Goal: Information Seeking & Learning: Learn about a topic

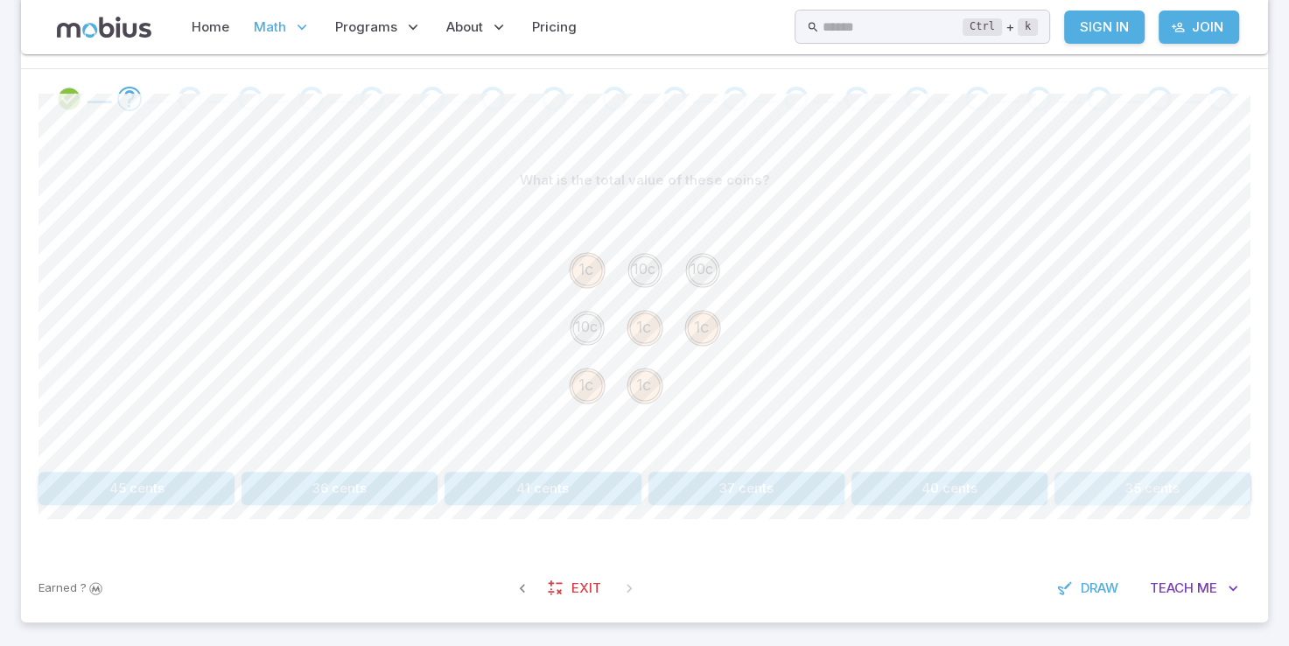
click at [1130, 487] on button "35 cents" at bounding box center [1153, 488] width 196 height 33
click at [338, 488] on button "201 cents" at bounding box center [340, 488] width 196 height 33
click at [922, 480] on button "165 cents" at bounding box center [950, 488] width 196 height 33
click at [1161, 485] on button "31 cents" at bounding box center [1153, 488] width 196 height 33
click at [232, 480] on button "40 cents" at bounding box center [137, 488] width 196 height 33
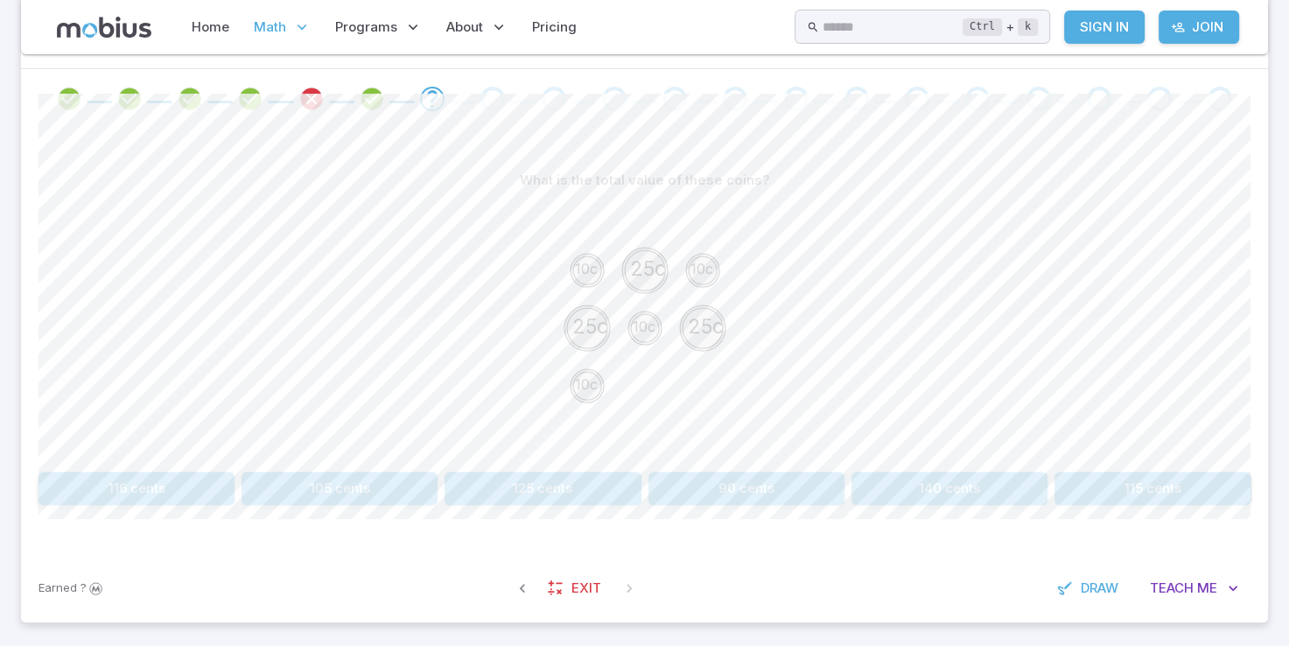
click at [235, 480] on div "116 cents 105 cents 125 cents 90 cents 140 cents 115 cents" at bounding box center [645, 488] width 1212 height 33
drag, startPoint x: 235, startPoint y: 480, endPoint x: 150, endPoint y: 437, distance: 95.1
click at [150, 437] on div "What is the total value of these coins? 10c 25c 10c 25c 10c 25c 10c 116 cents 1…" at bounding box center [645, 334] width 1212 height 341
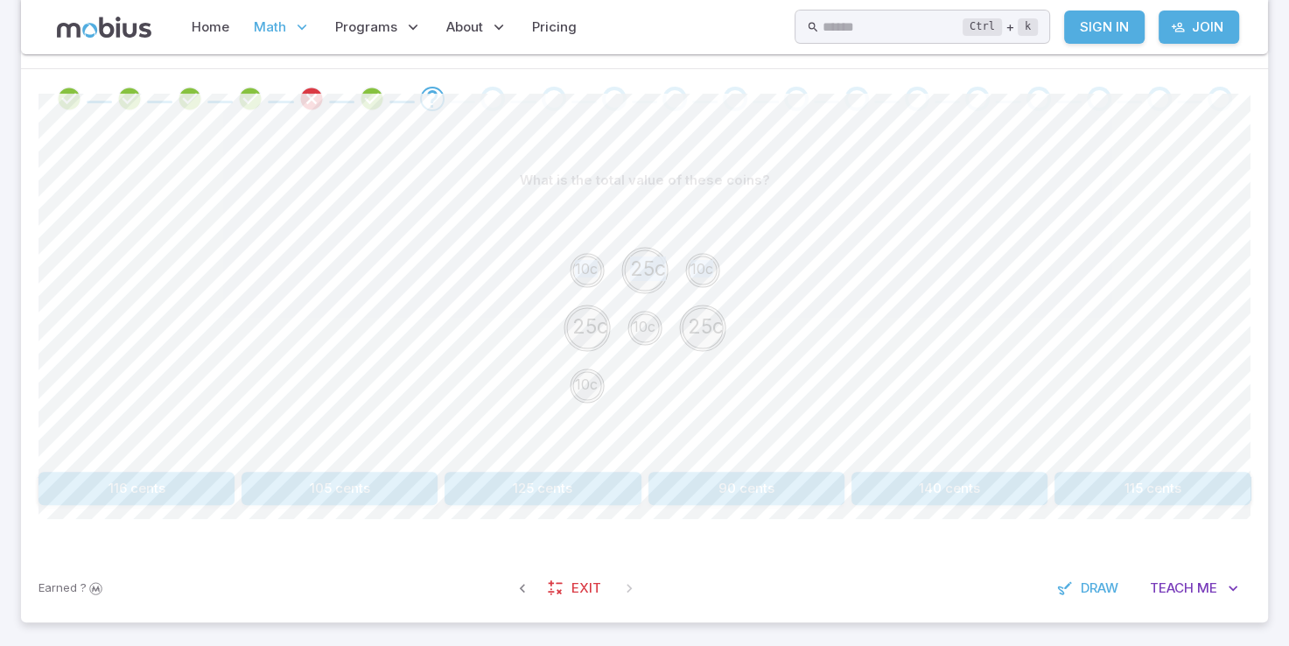
drag, startPoint x: 150, startPoint y: 437, endPoint x: 200, endPoint y: 228, distance: 215.0
click at [200, 228] on section "Math / Grades / Grade 2 / Coin Math - Multiplication Intro Coin Math - Multipli…" at bounding box center [644, 179] width 1289 height 950
click at [1192, 403] on div "10c 25c 10c 25c 10c 25c 10c" at bounding box center [645, 331] width 1212 height 268
click at [1129, 480] on button "115 cents" at bounding box center [1153, 488] width 196 height 33
click at [918, 481] on button "54 cents" at bounding box center [950, 488] width 196 height 33
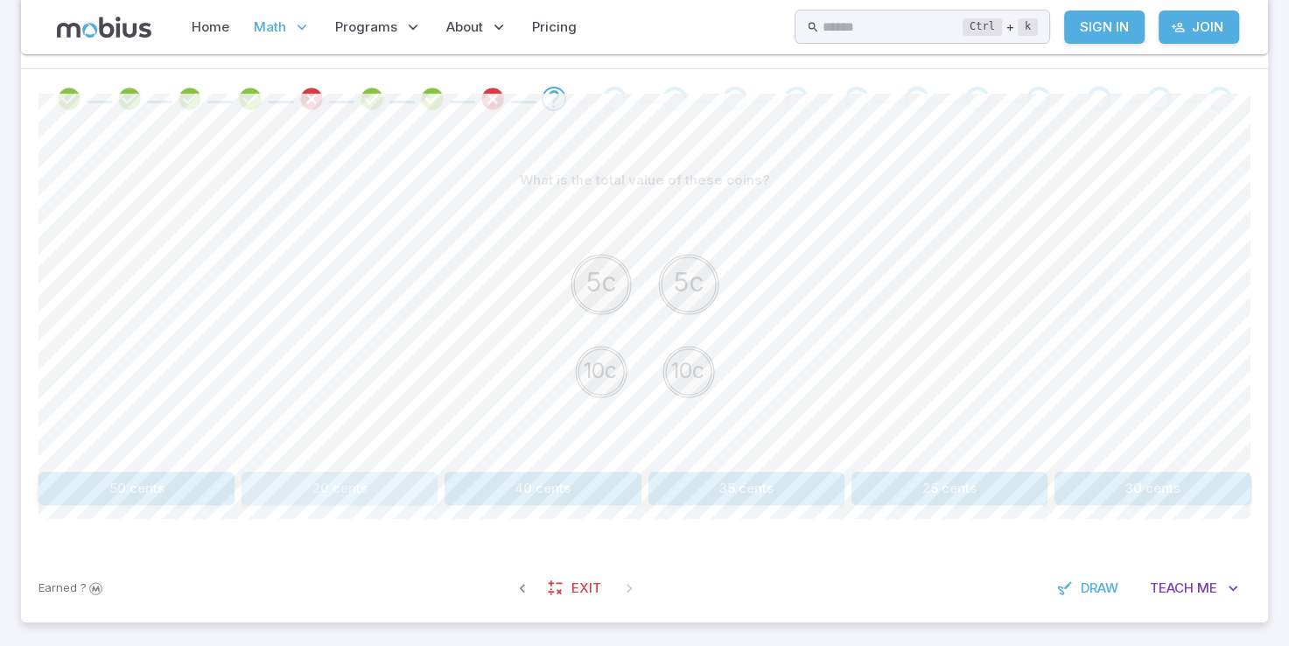
click at [427, 492] on button "20 cents" at bounding box center [340, 488] width 196 height 33
click at [316, 479] on button "35 cents" at bounding box center [340, 488] width 196 height 33
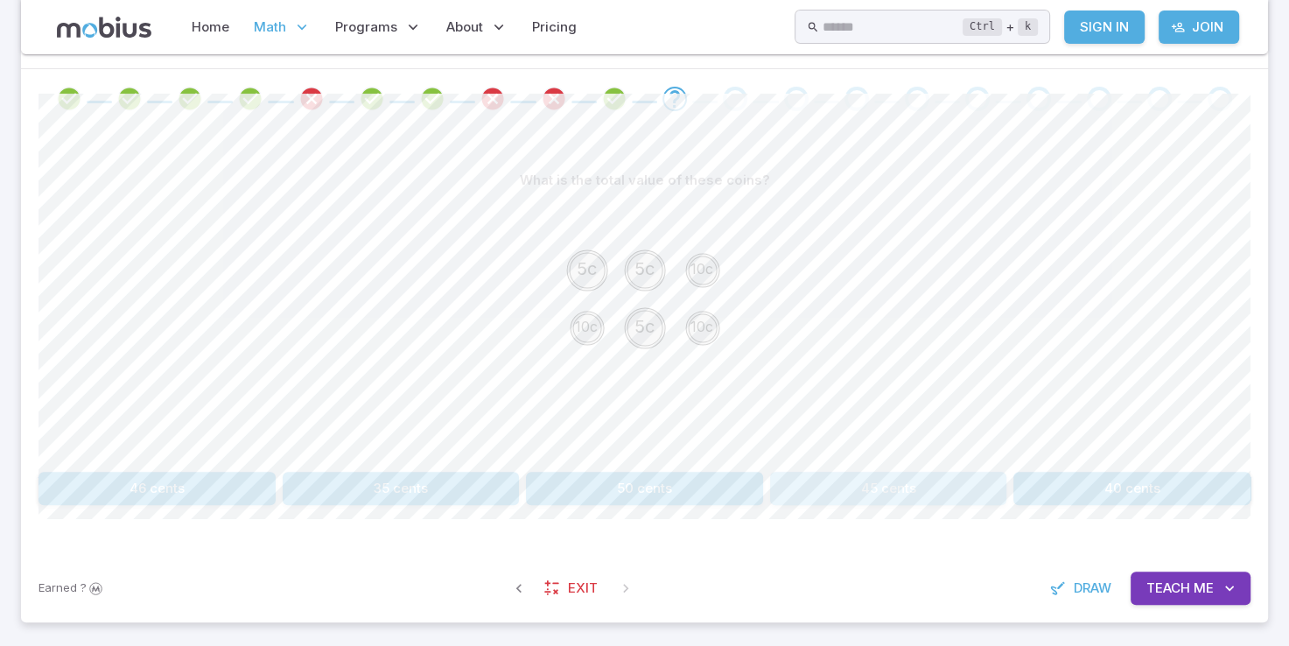
click at [874, 494] on button "45 cents" at bounding box center [888, 488] width 237 height 33
click at [939, 484] on button "16 cents" at bounding box center [950, 488] width 196 height 33
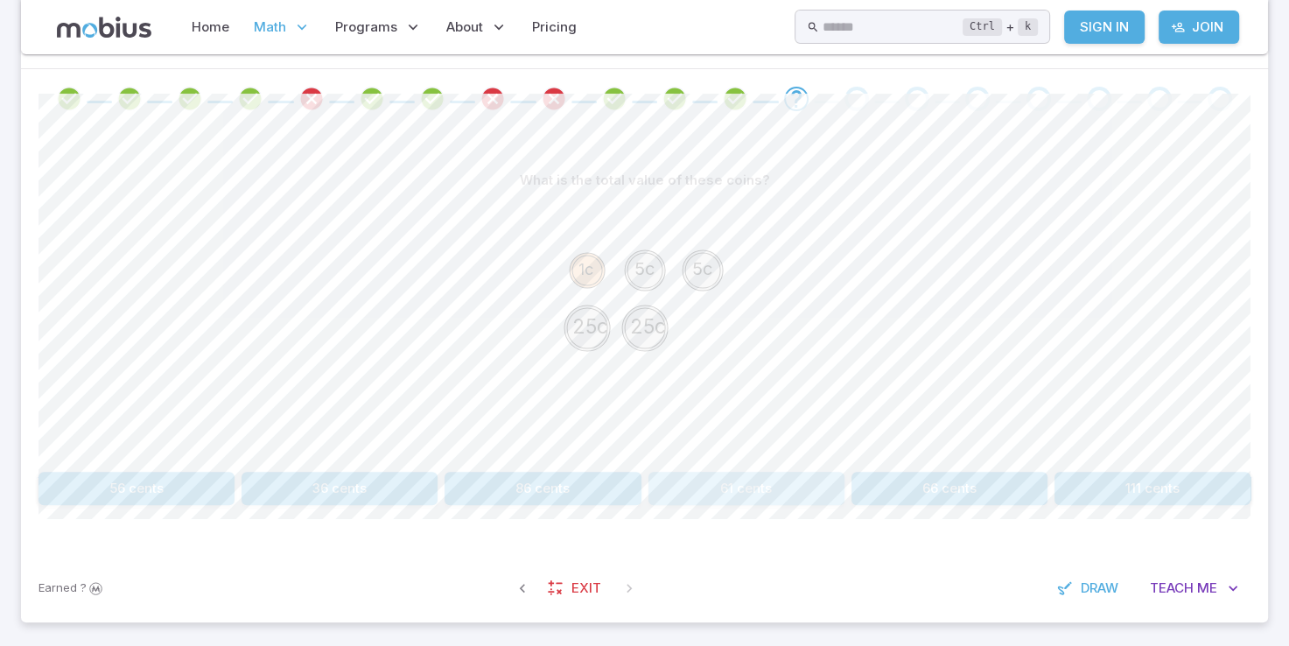
click at [721, 478] on button "61 cents" at bounding box center [747, 488] width 196 height 33
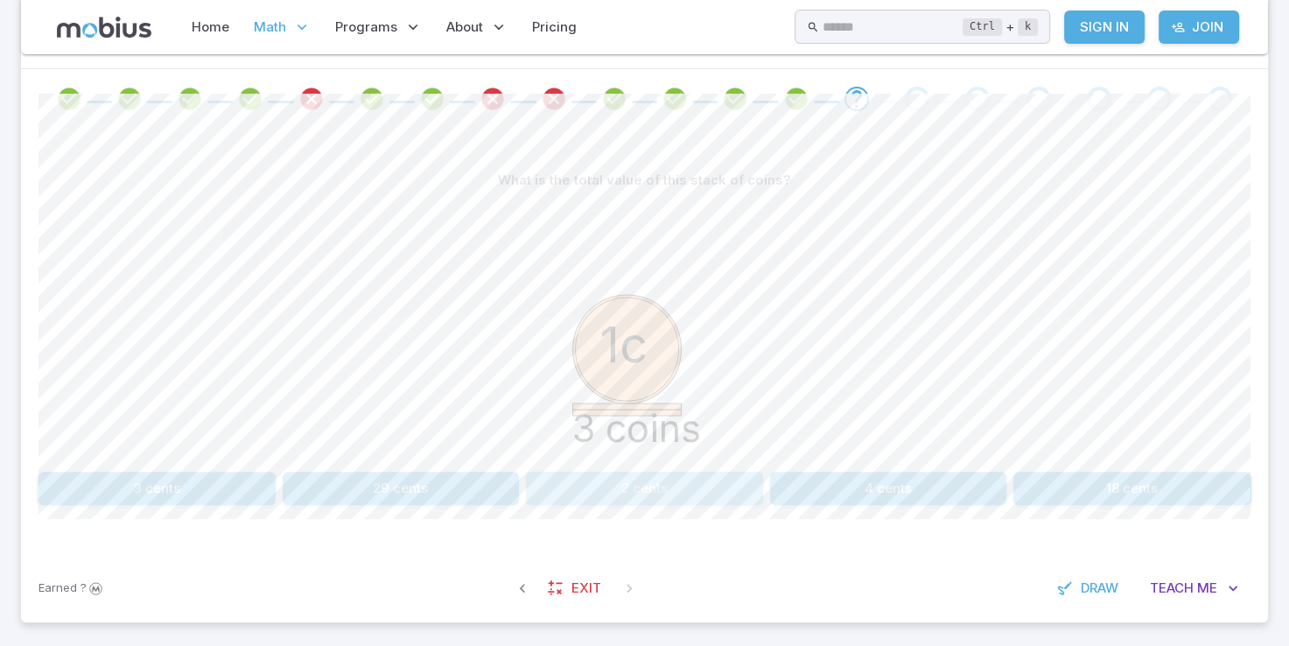
click at [719, 475] on button "2 cents" at bounding box center [644, 488] width 237 height 33
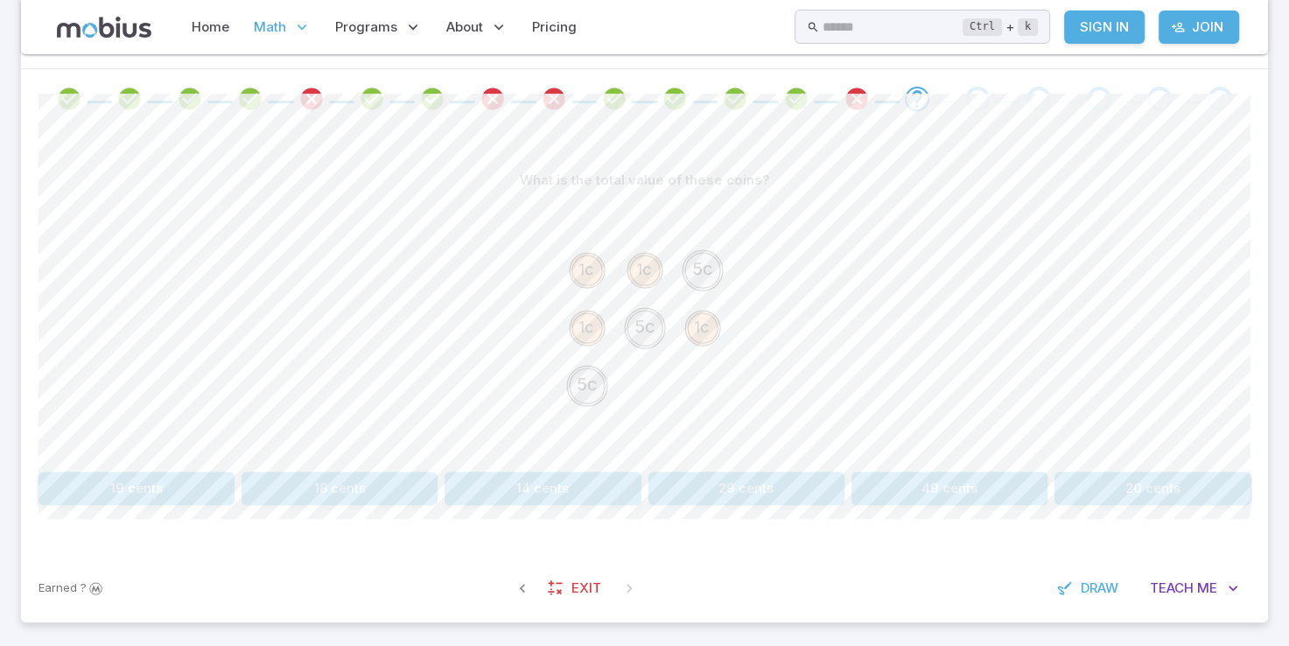
click at [105, 467] on div "What is the total value of these coins? 1c 1c 5c 1c 5c 1c 5c 19 cents 18 cents …" at bounding box center [645, 334] width 1212 height 341
click at [112, 499] on button "19 cents" at bounding box center [137, 488] width 196 height 33
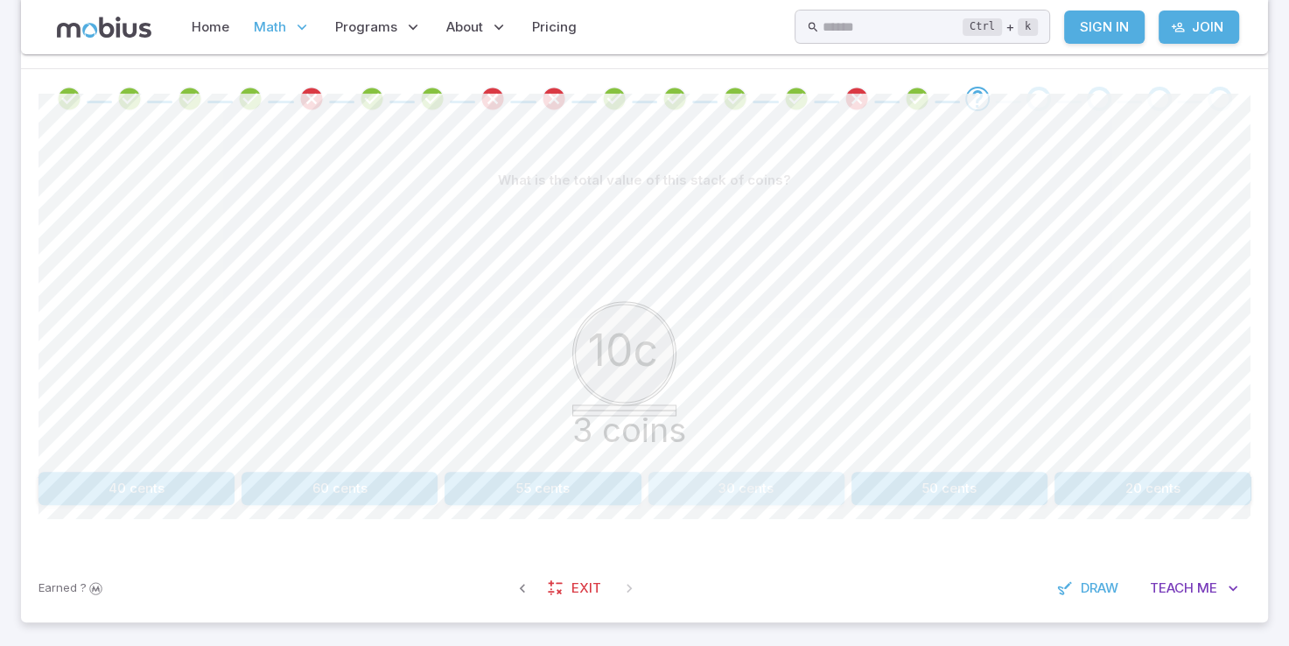
click at [749, 497] on button "30 cents" at bounding box center [747, 488] width 196 height 33
click at [1215, 494] on button "52 cents" at bounding box center [1153, 488] width 196 height 33
click at [634, 472] on button "115 cents" at bounding box center [543, 488] width 196 height 33
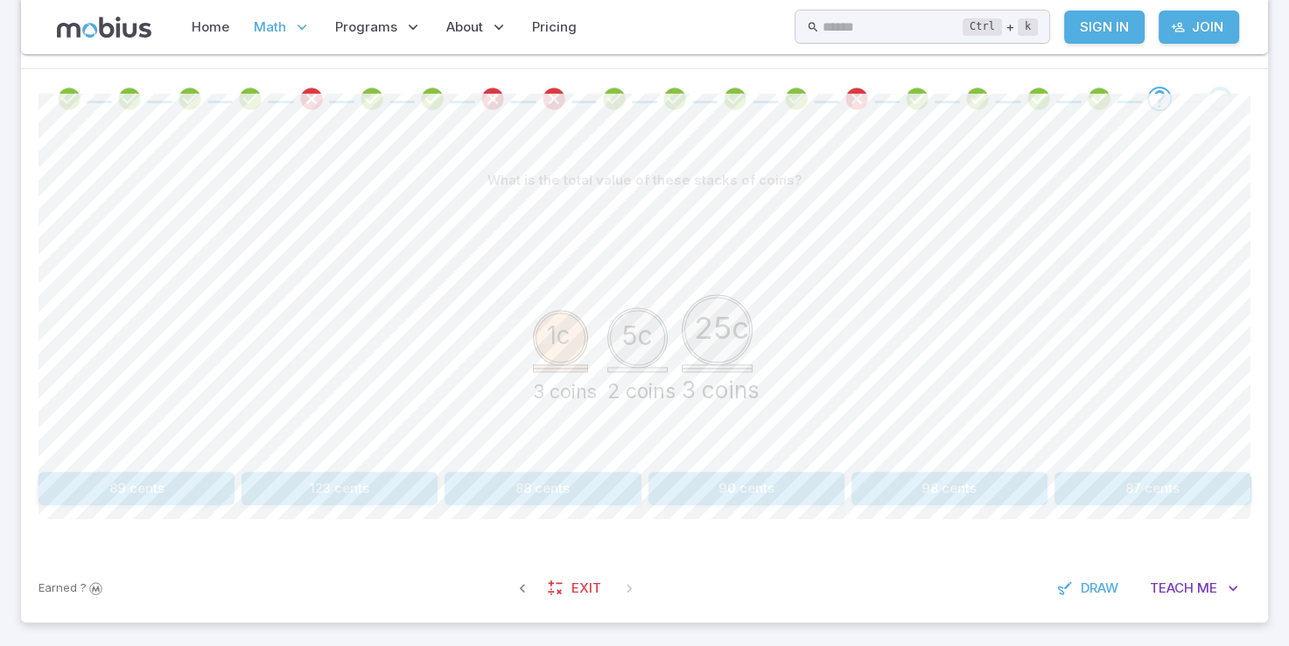
click at [703, 469] on div "What is the total value of these stacks of coins? 1c 3 coins 5c 2 coins 25c 3 c…" at bounding box center [645, 334] width 1212 height 341
click at [703, 472] on button "90 cents" at bounding box center [747, 488] width 196 height 33
click at [1201, 483] on button "43 cents" at bounding box center [1153, 488] width 196 height 33
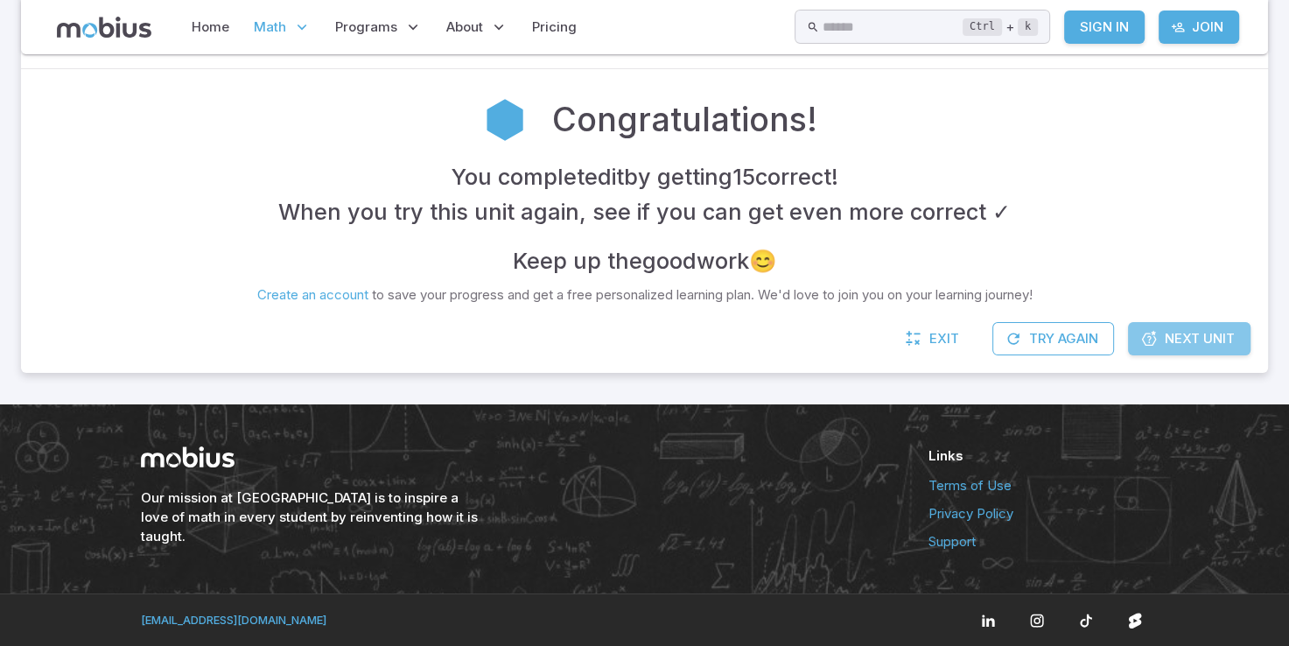
click at [1170, 336] on span "Next Unit" at bounding box center [1200, 338] width 70 height 19
